Goal: Task Accomplishment & Management: Use online tool/utility

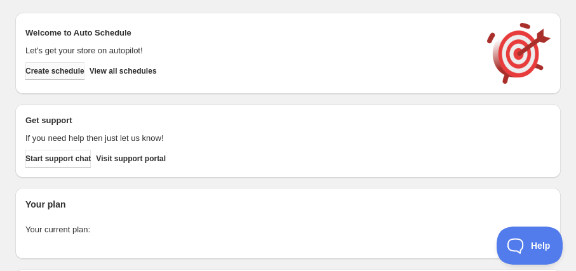
click at [78, 72] on span "Create schedule" at bounding box center [54, 71] width 59 height 10
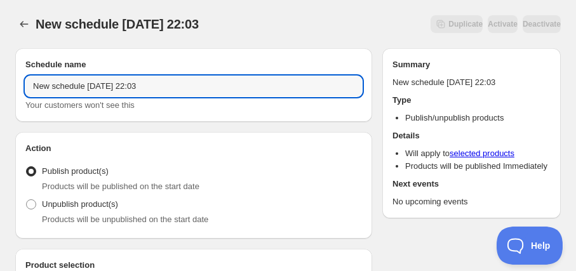
click at [168, 82] on input "New schedule [DATE] 22:03" at bounding box center [193, 86] width 337 height 20
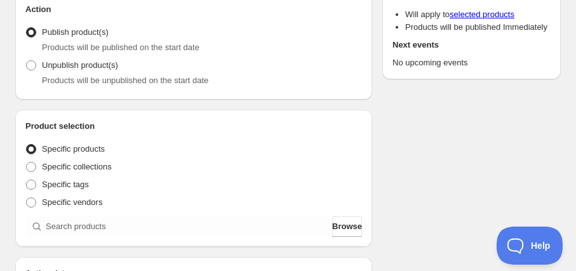
scroll to position [161, 0]
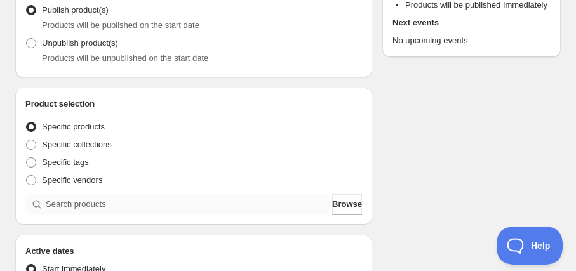
type input "Schedule for C9A25"
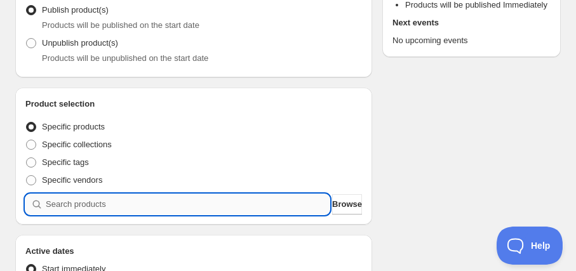
click at [155, 207] on input "search" at bounding box center [188, 204] width 284 height 20
type input "C"
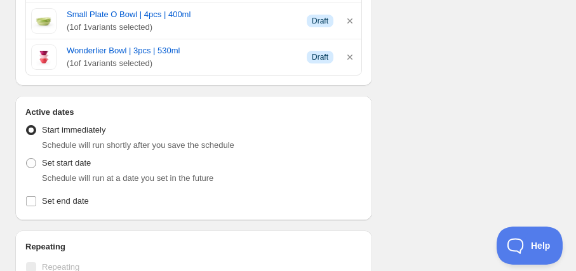
scroll to position [598, 0]
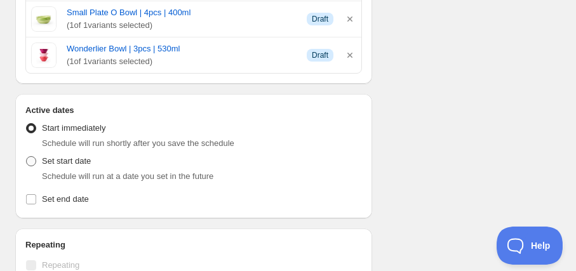
click at [69, 156] on span "Set start date" at bounding box center [66, 161] width 49 height 10
click at [27, 156] on input "Set start date" at bounding box center [26, 156] width 1 height 1
radio input "true"
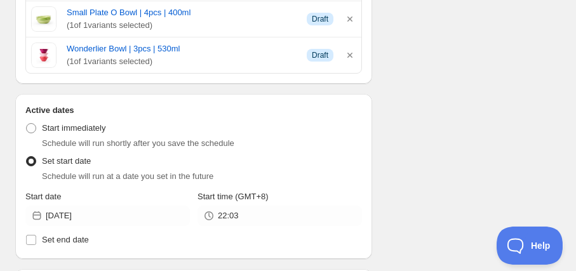
click at [217, 210] on div "22:03" at bounding box center [280, 216] width 164 height 20
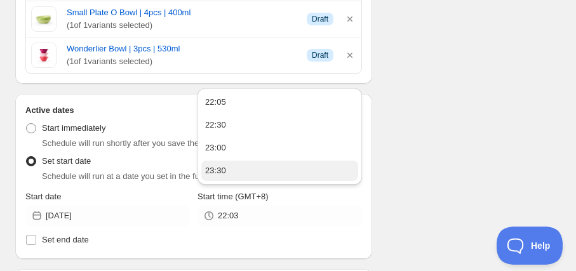
click at [274, 167] on button "23:30" at bounding box center [279, 171] width 157 height 20
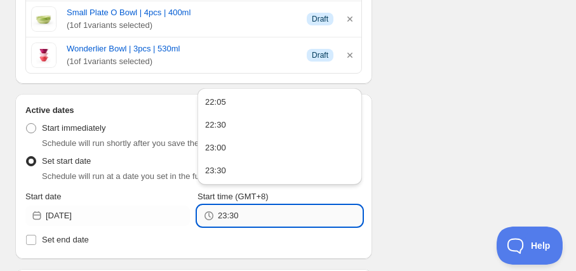
drag, startPoint x: 233, startPoint y: 214, endPoint x: 249, endPoint y: 211, distance: 16.1
click at [249, 211] on input "23:30" at bounding box center [290, 216] width 144 height 20
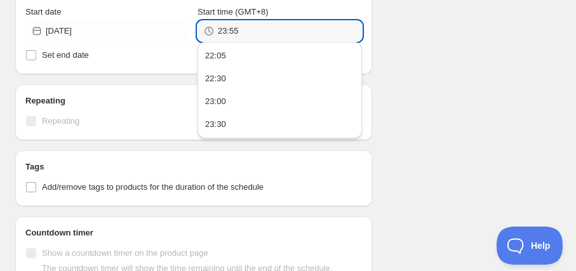
scroll to position [784, 0]
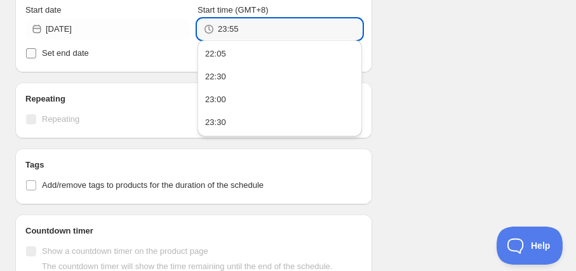
type input "23:55"
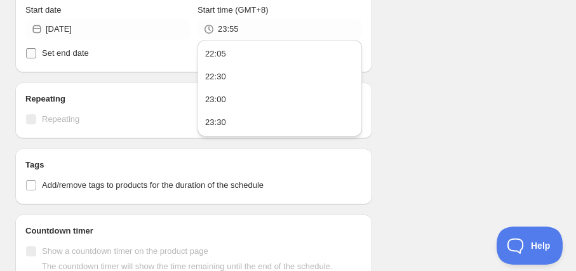
click at [63, 53] on span "Set end date" at bounding box center [65, 53] width 47 height 10
click at [36, 53] on input "Set end date" at bounding box center [31, 53] width 10 height 10
checkbox input "true"
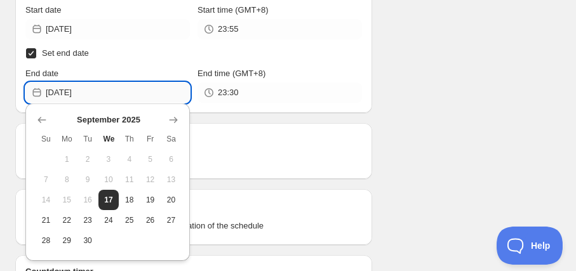
click at [65, 91] on input "2025-09-17" at bounding box center [118, 93] width 144 height 20
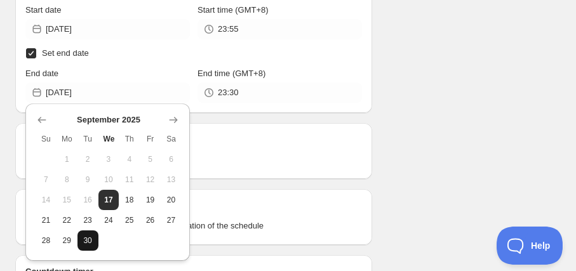
click at [90, 242] on span "30" at bounding box center [88, 241] width 11 height 10
type input "2025-09-30"
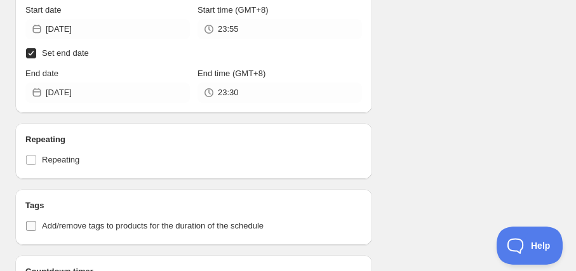
click at [73, 223] on span "Add/remove tags to products for the duration of the schedule" at bounding box center [153, 226] width 222 height 10
click at [36, 223] on input "Add/remove tags to products for the duration of the schedule" at bounding box center [31, 226] width 10 height 10
checkbox input "true"
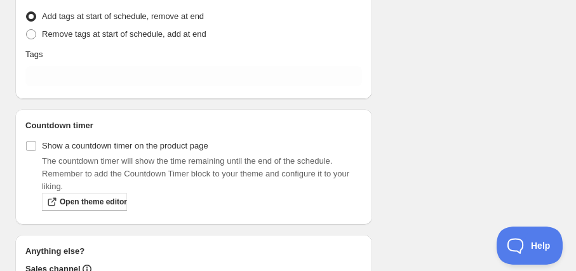
scroll to position [1022, 0]
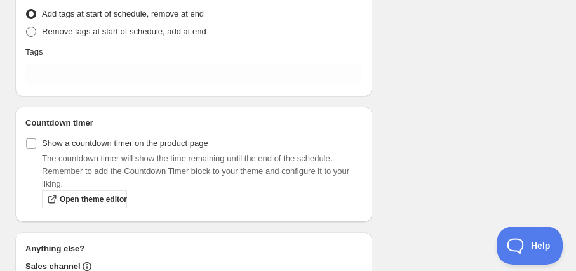
click at [107, 33] on span "Remove tags at start of schedule, add at end" at bounding box center [124, 32] width 164 height 10
click at [27, 27] on input "Remove tags at start of schedule, add at end" at bounding box center [26, 27] width 1 height 1
radio input "true"
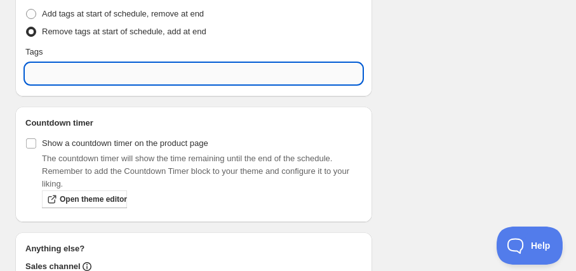
click at [137, 73] on input "text" at bounding box center [193, 74] width 337 height 20
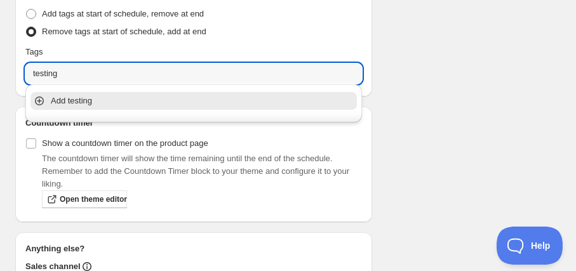
click at [133, 109] on div "Add testing" at bounding box center [194, 100] width 332 height 25
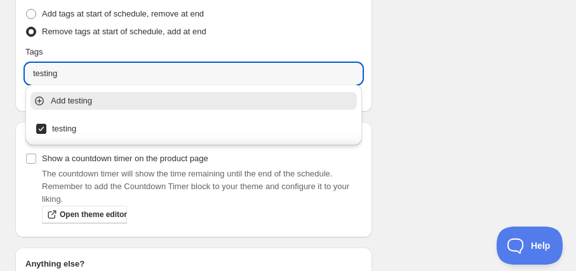
type input "testing"
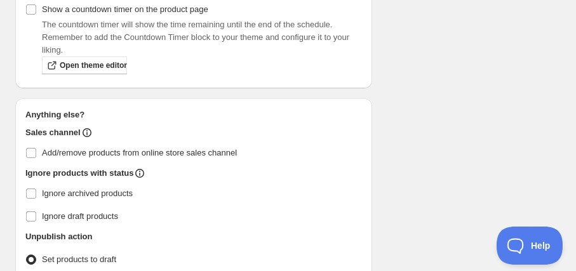
scroll to position [1153, 0]
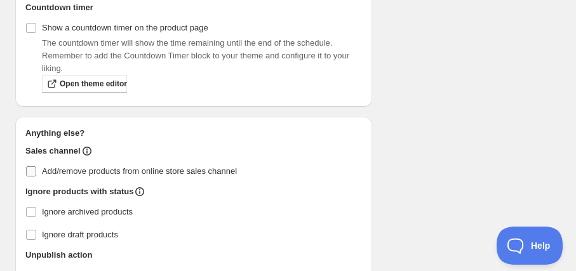
click at [237, 166] on span "Add/remove products from online store sales channel" at bounding box center [139, 171] width 195 height 10
click at [36, 166] on input "Add/remove products from online store sales channel" at bounding box center [31, 171] width 10 height 10
checkbox input "true"
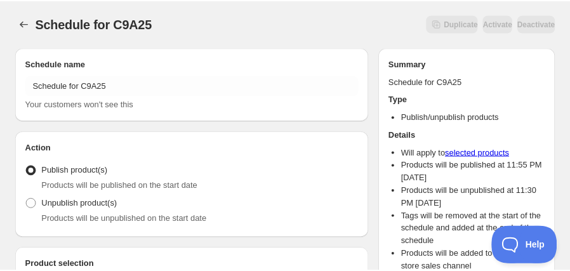
scroll to position [0, 0]
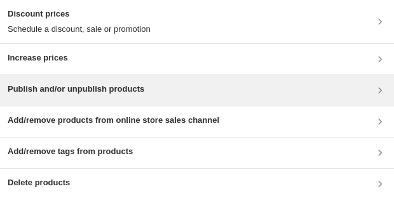
click at [151, 41] on div "Publish and/or unpublish products" at bounding box center [197, 90] width 379 height 15
